Goal: Check status: Check status

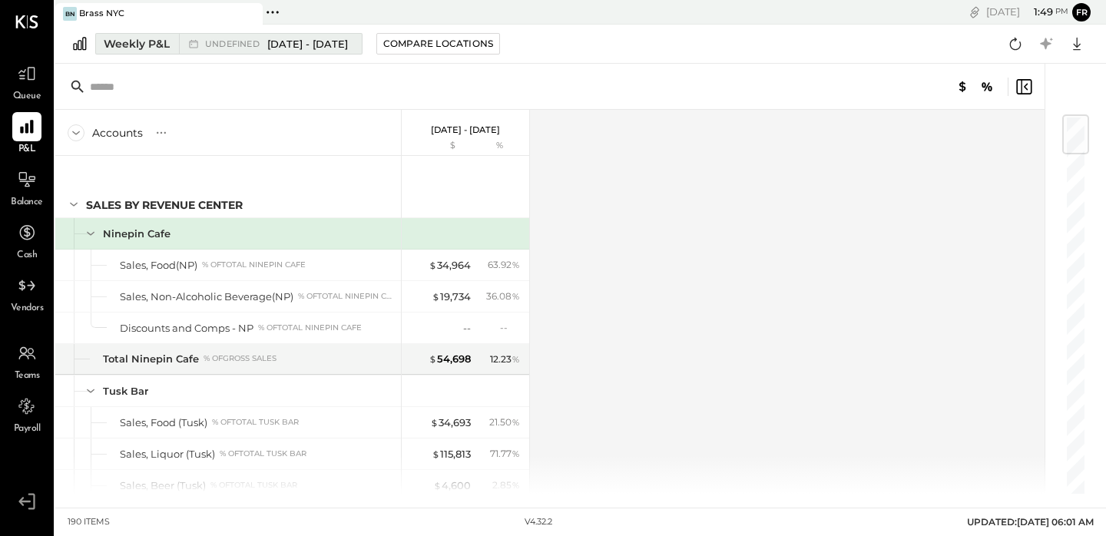
click at [282, 39] on span "[DATE] - [DATE]" at bounding box center [307, 44] width 81 height 15
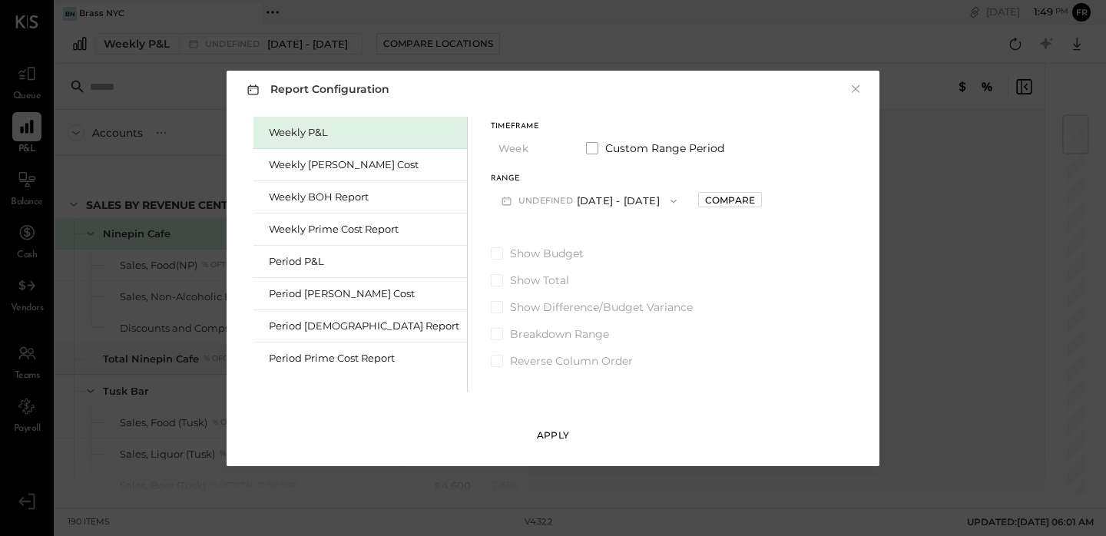
click at [552, 432] on div "Apply" at bounding box center [553, 435] width 32 height 13
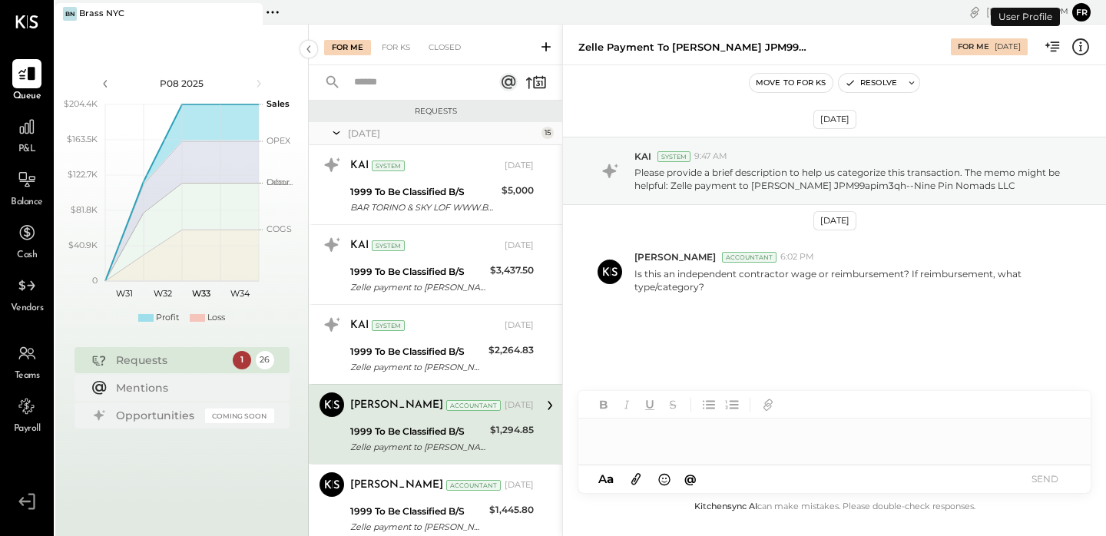
scroll to position [105, 0]
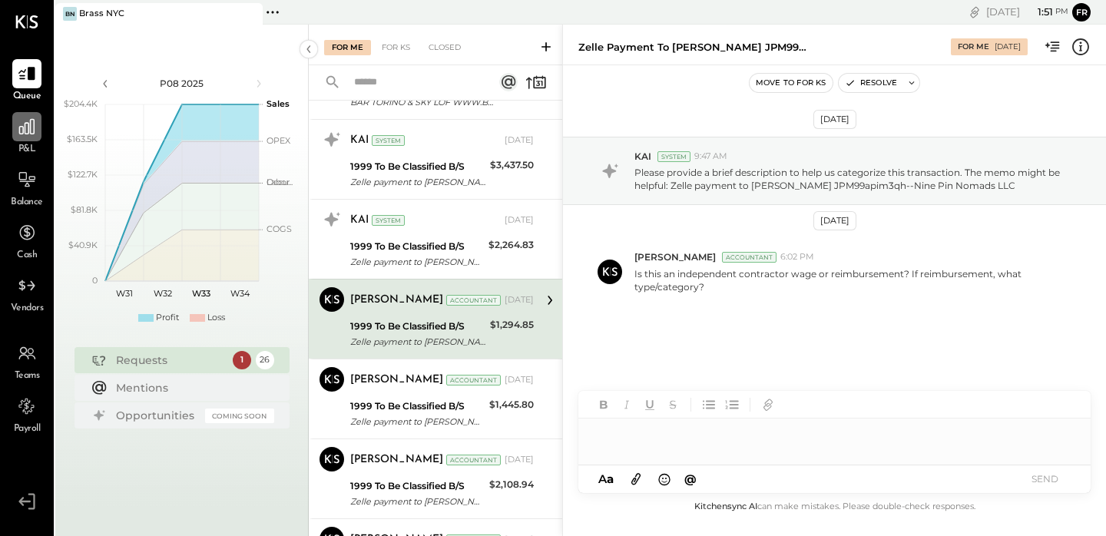
click at [25, 133] on icon at bounding box center [26, 126] width 15 height 15
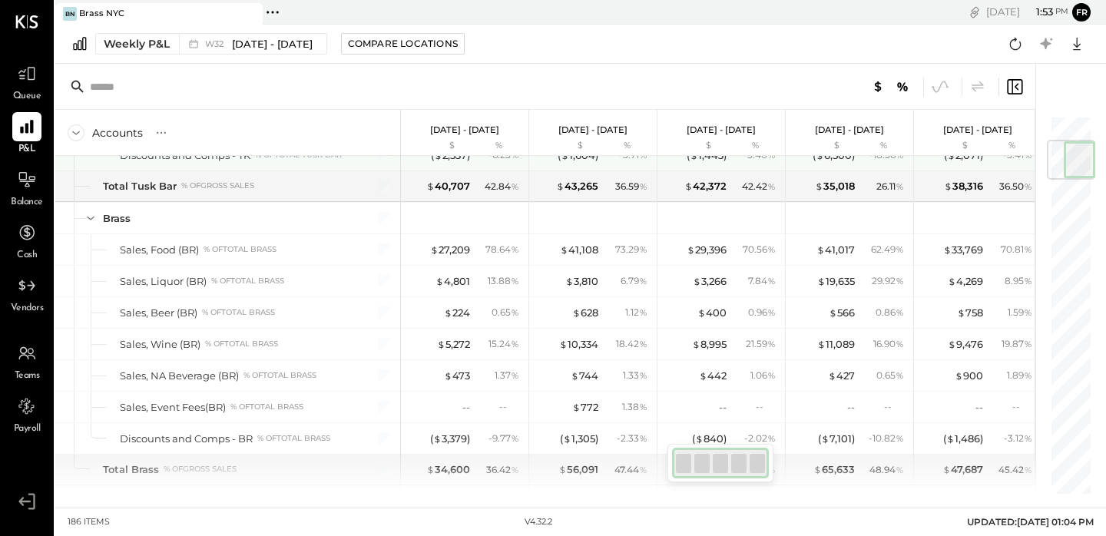
scroll to position [196, 0]
